Goal: Task Accomplishment & Management: Manage account settings

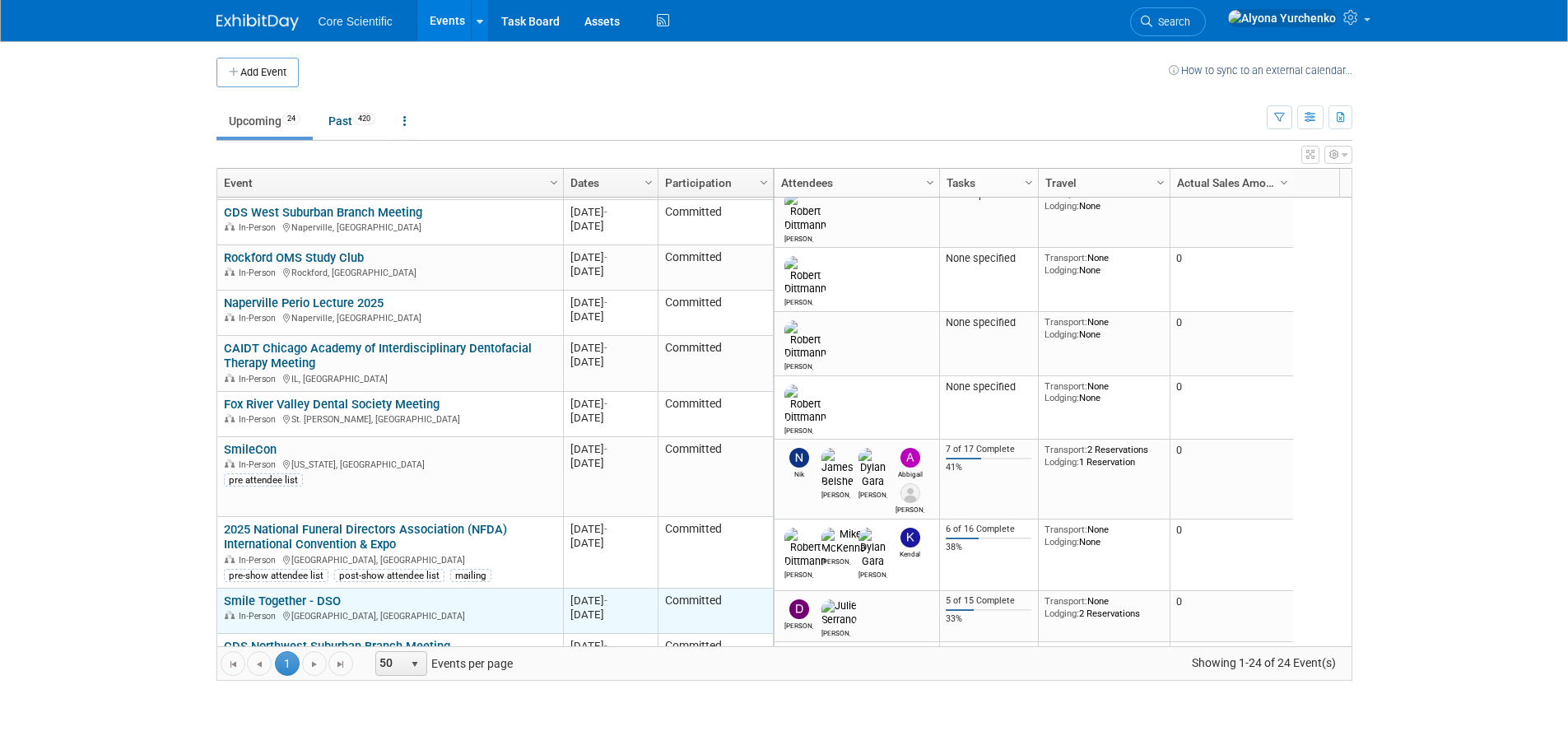
scroll to position [198, 0]
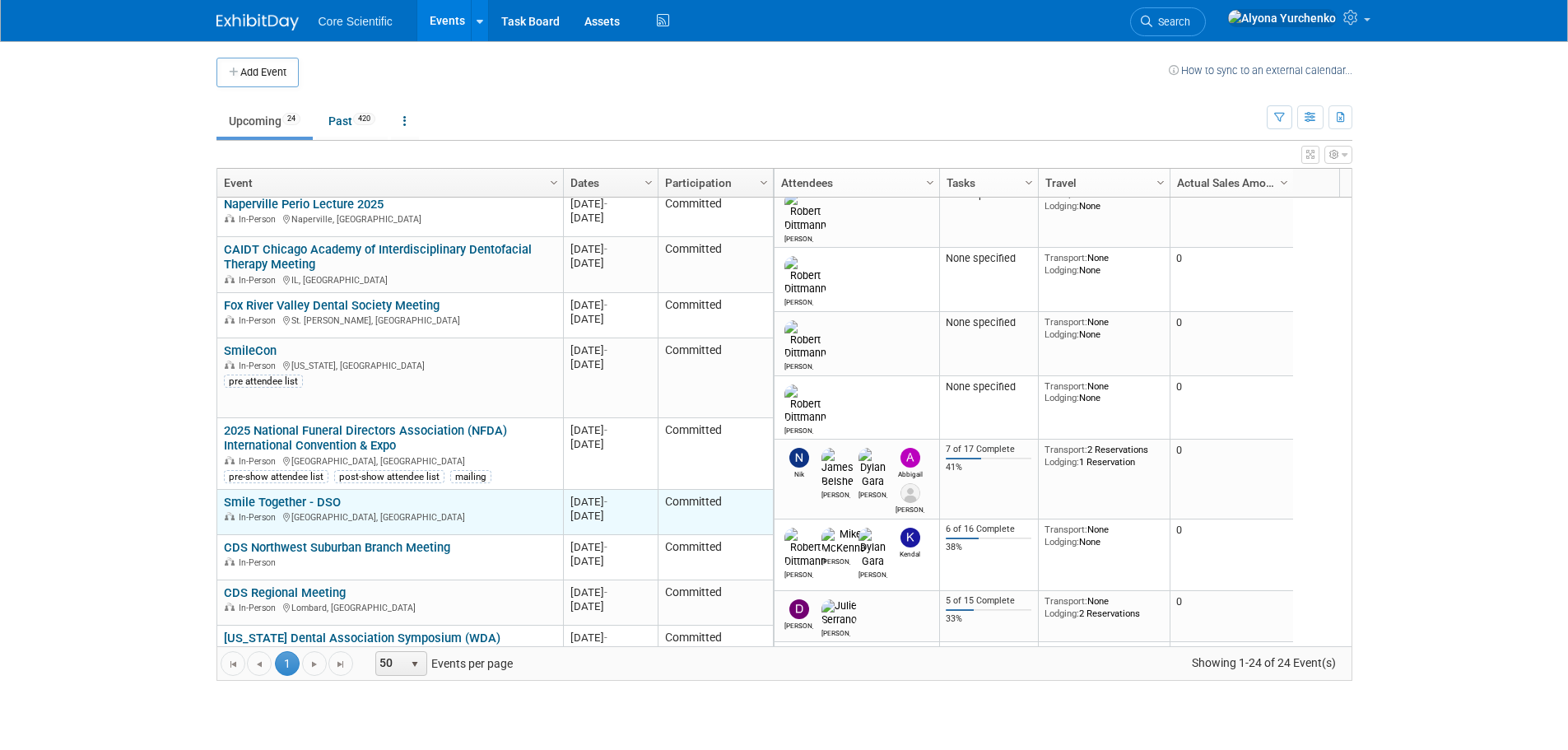
click at [300, 499] on link "Smile Together - DSO" at bounding box center [282, 502] width 117 height 15
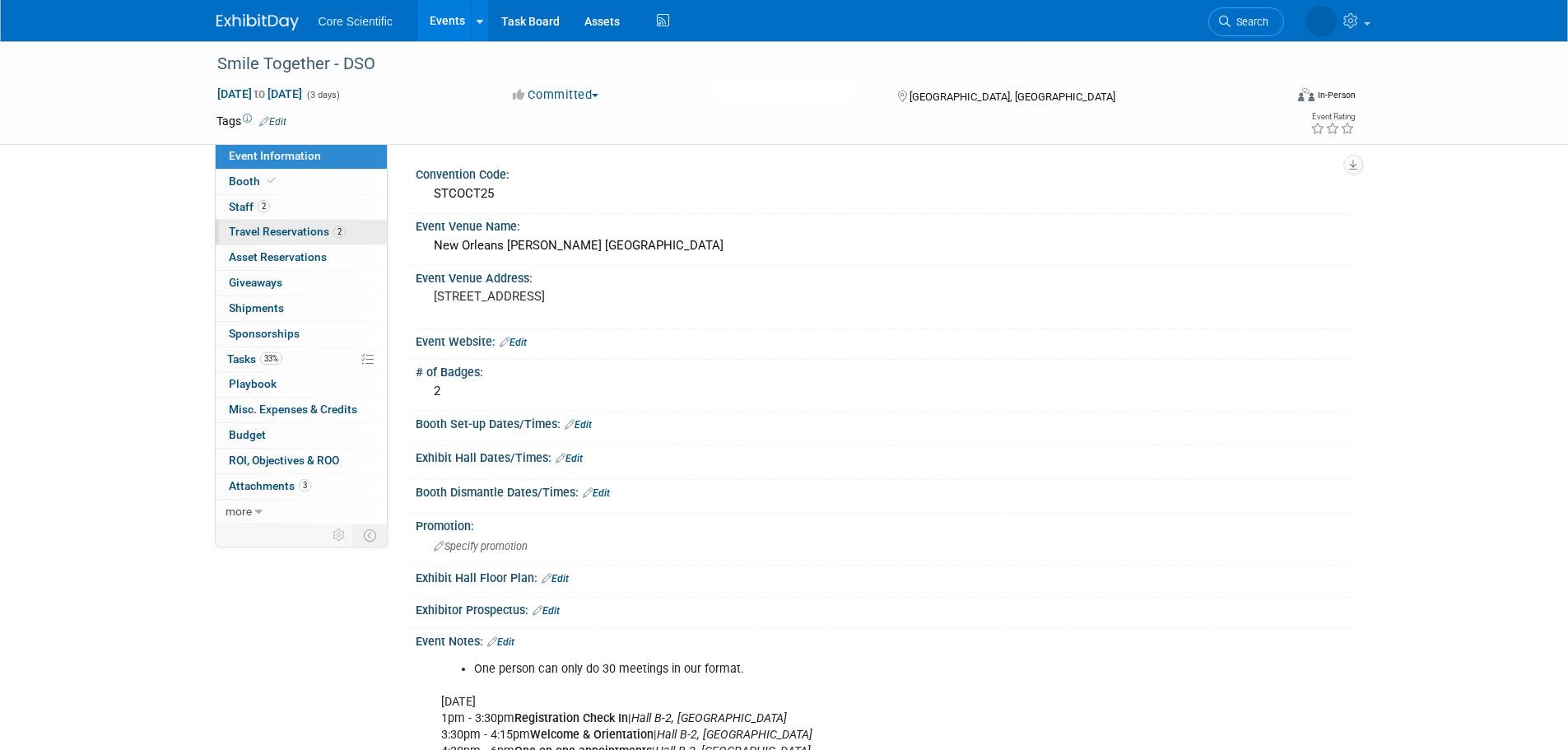
click at [294, 231] on span "Travel Reservations 2" at bounding box center [287, 231] width 117 height 13
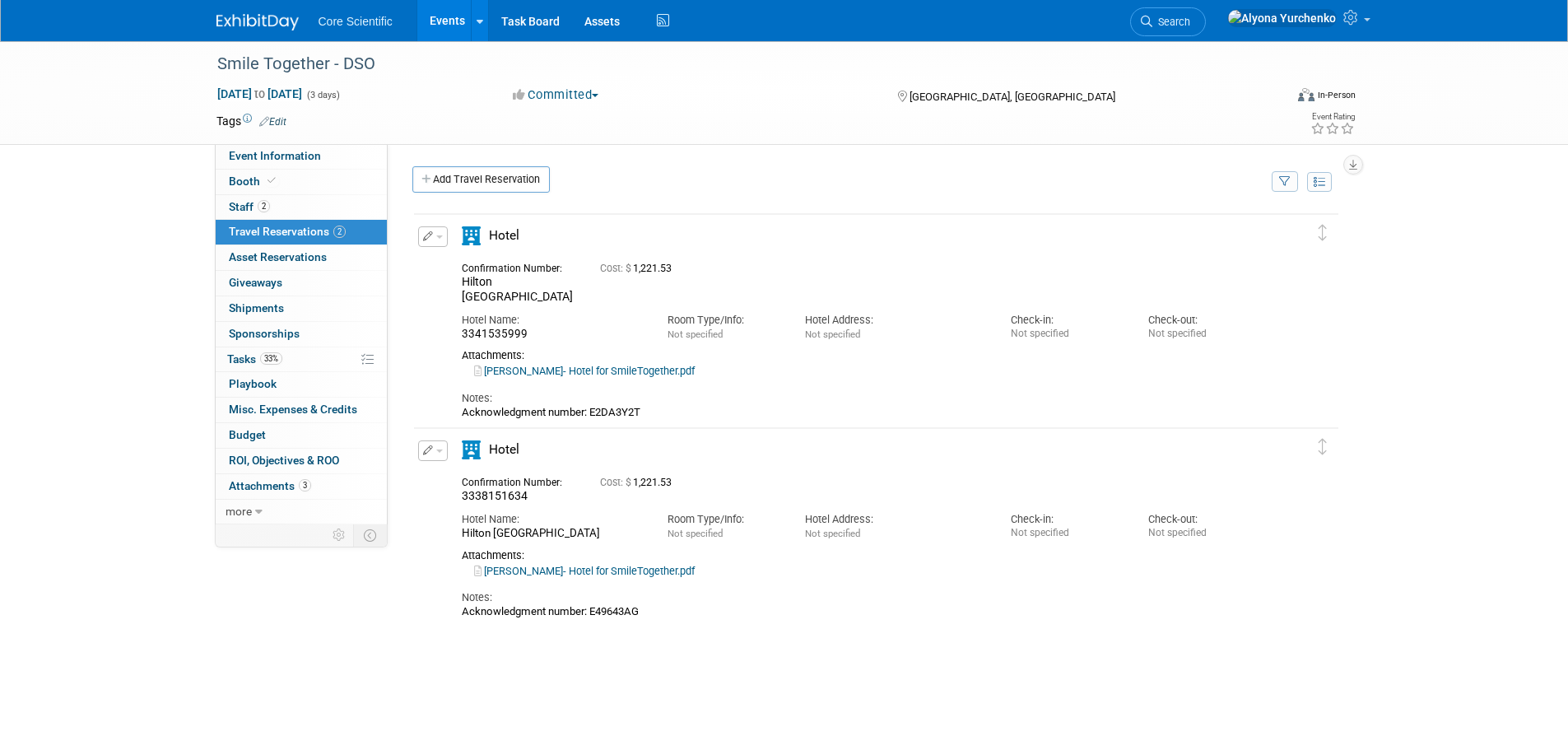
click at [621, 368] on link "Julie- Hotel for SmileTogether.pdf" at bounding box center [584, 371] width 220 height 13
click at [591, 575] on link "Dan- Hotel for SmileTogether.pdf" at bounding box center [584, 572] width 220 height 13
click at [511, 176] on link "Add Travel Reservation" at bounding box center [480, 179] width 137 height 26
